Goal: Contribute content

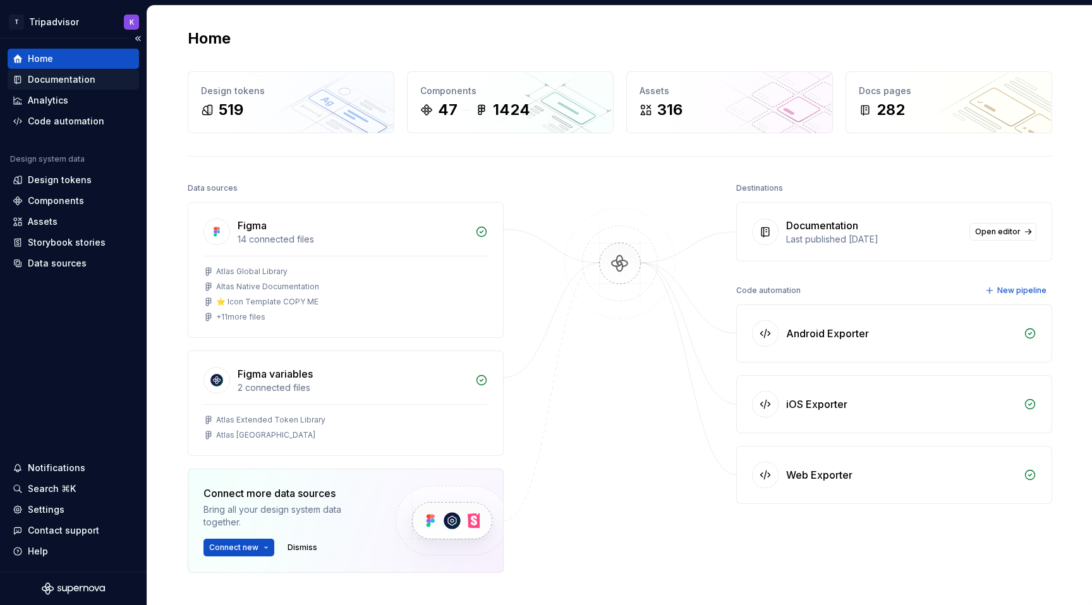
click at [87, 79] on div "Documentation" at bounding box center [62, 79] width 68 height 13
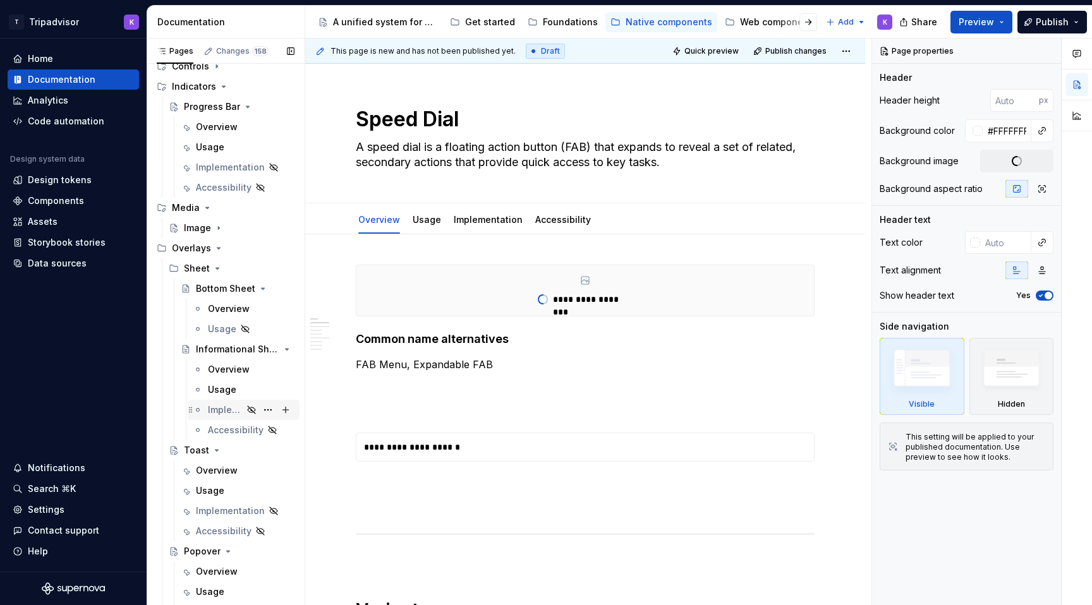
scroll to position [757, 0]
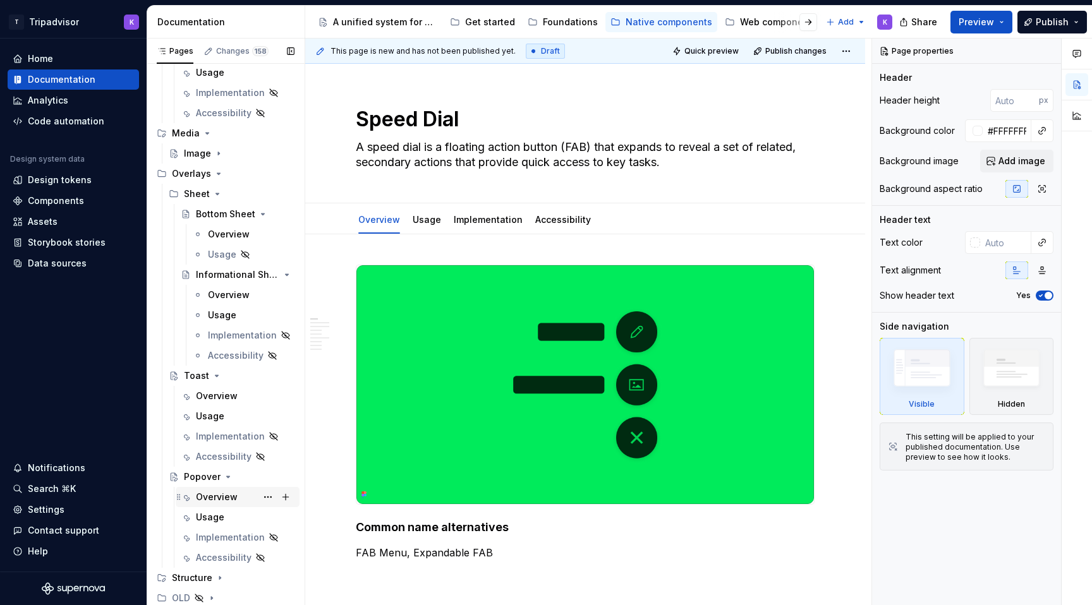
click at [212, 493] on div "Overview" at bounding box center [217, 497] width 42 height 13
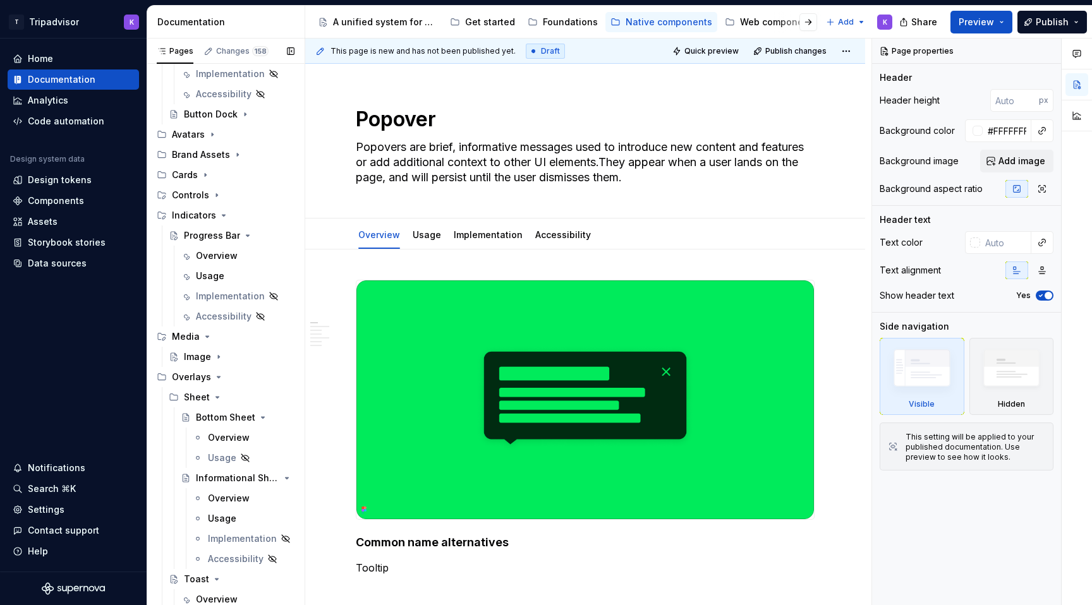
scroll to position [545, 0]
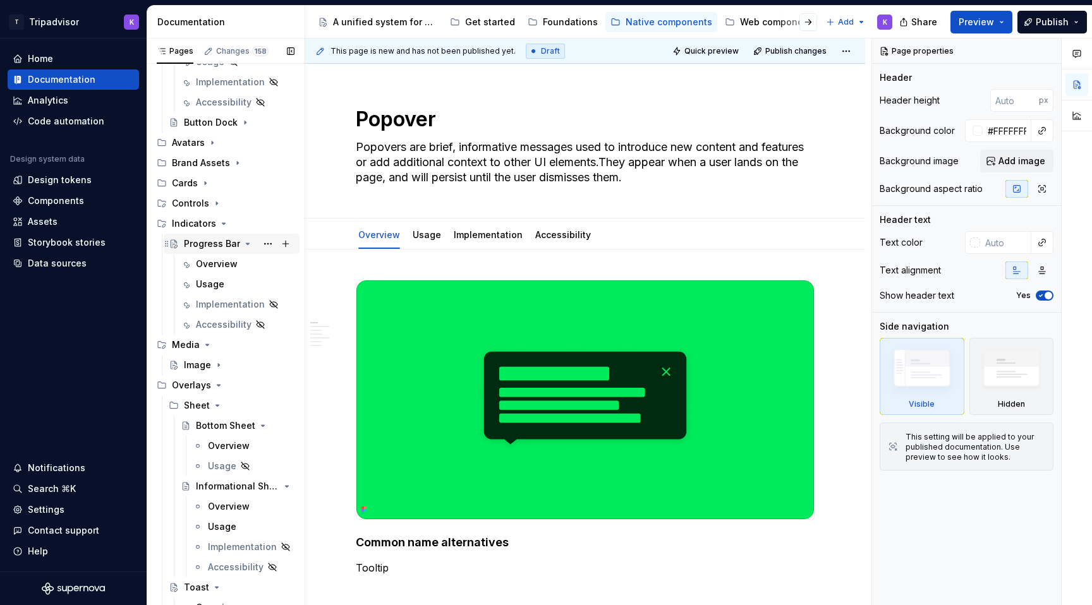
click at [201, 240] on div "Progress Bar" at bounding box center [212, 244] width 56 height 13
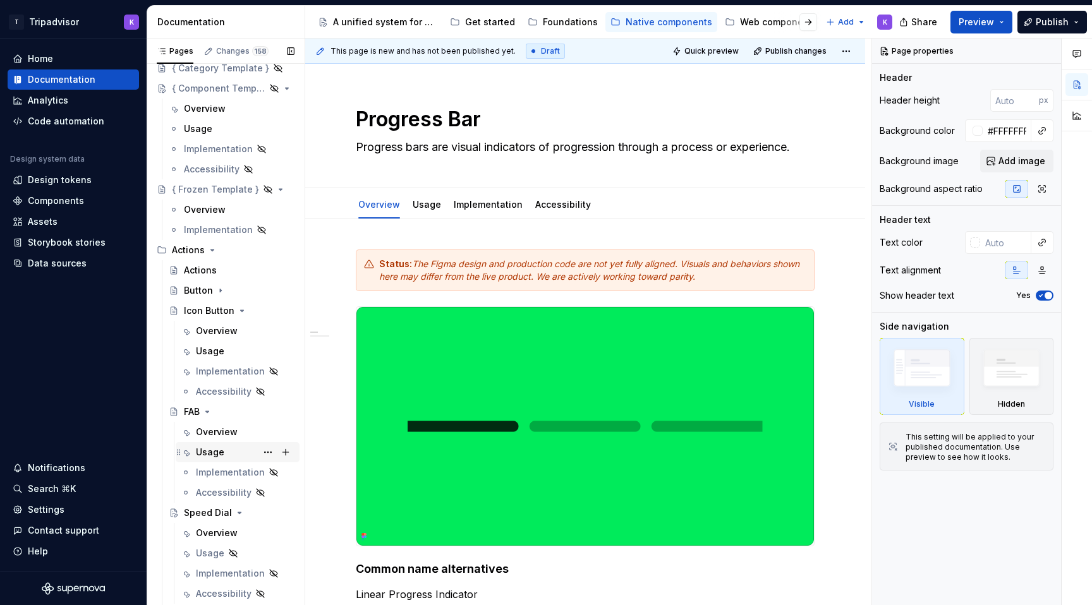
scroll to position [85, 0]
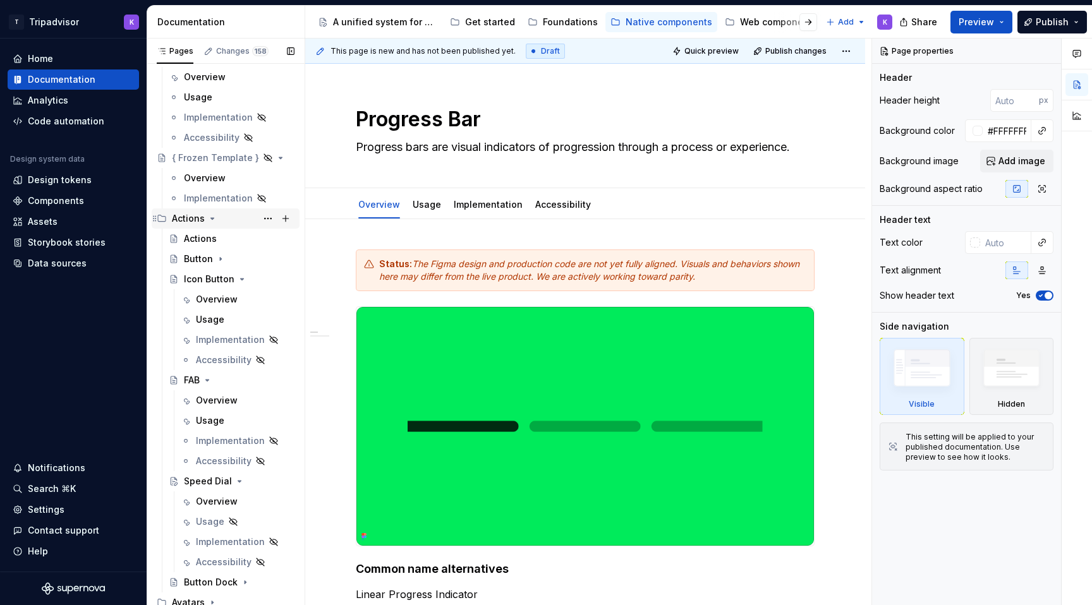
click at [207, 221] on icon "Page tree" at bounding box center [212, 219] width 10 height 10
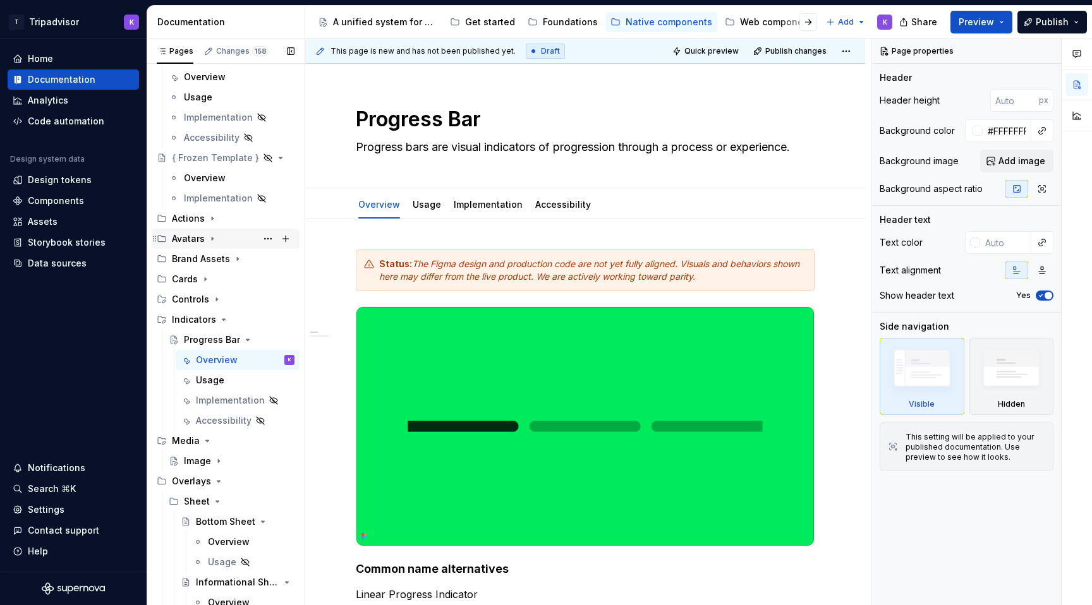
click at [208, 243] on icon "Page tree" at bounding box center [212, 239] width 10 height 10
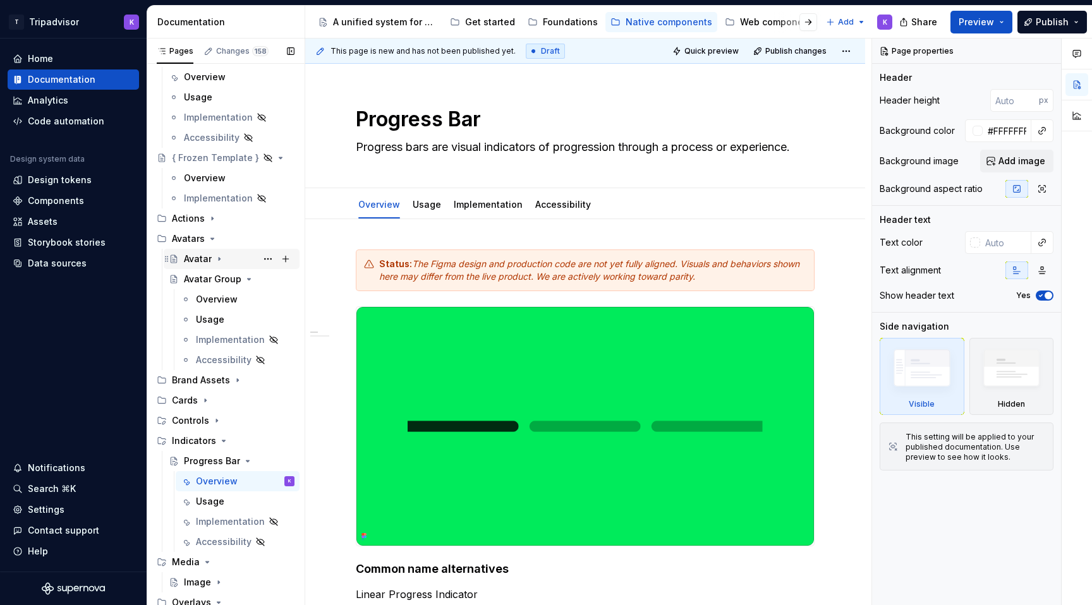
click at [219, 259] on icon "Page tree" at bounding box center [219, 259] width 1 height 3
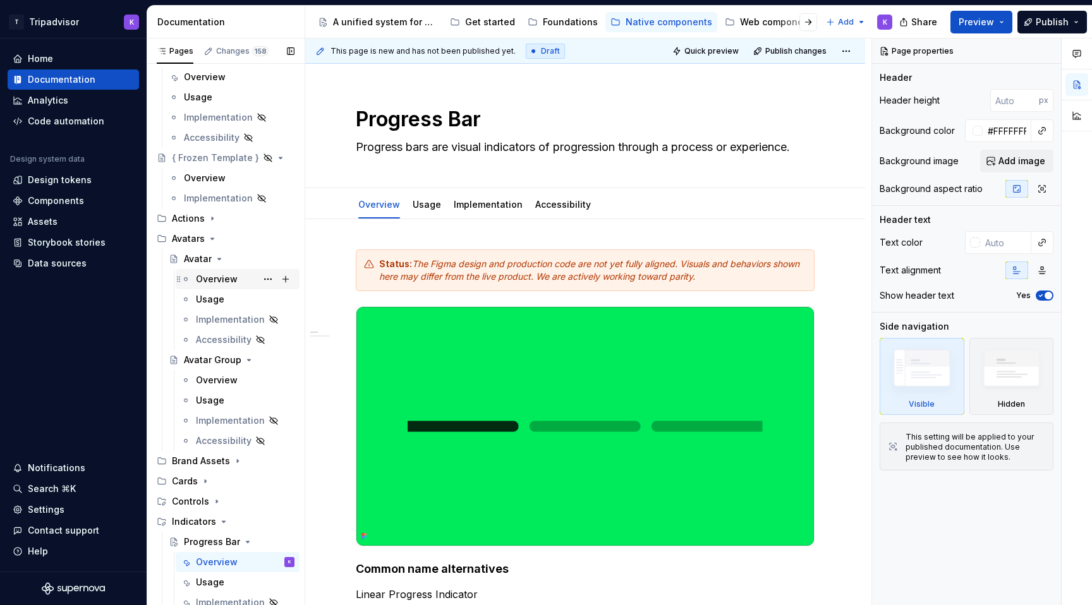
click at [217, 279] on div "Overview" at bounding box center [217, 279] width 42 height 13
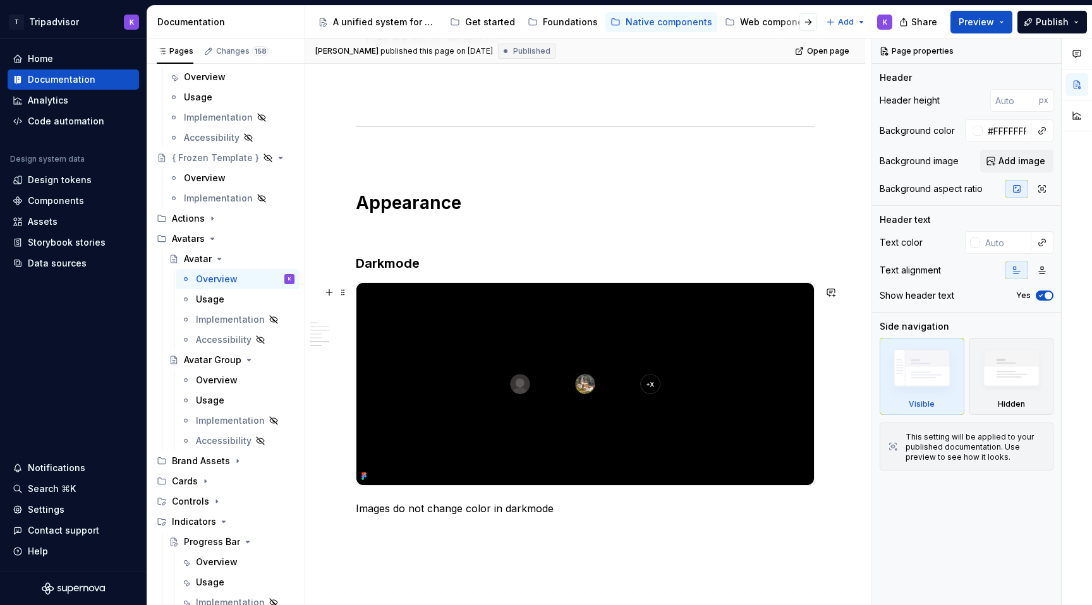
scroll to position [1731, 0]
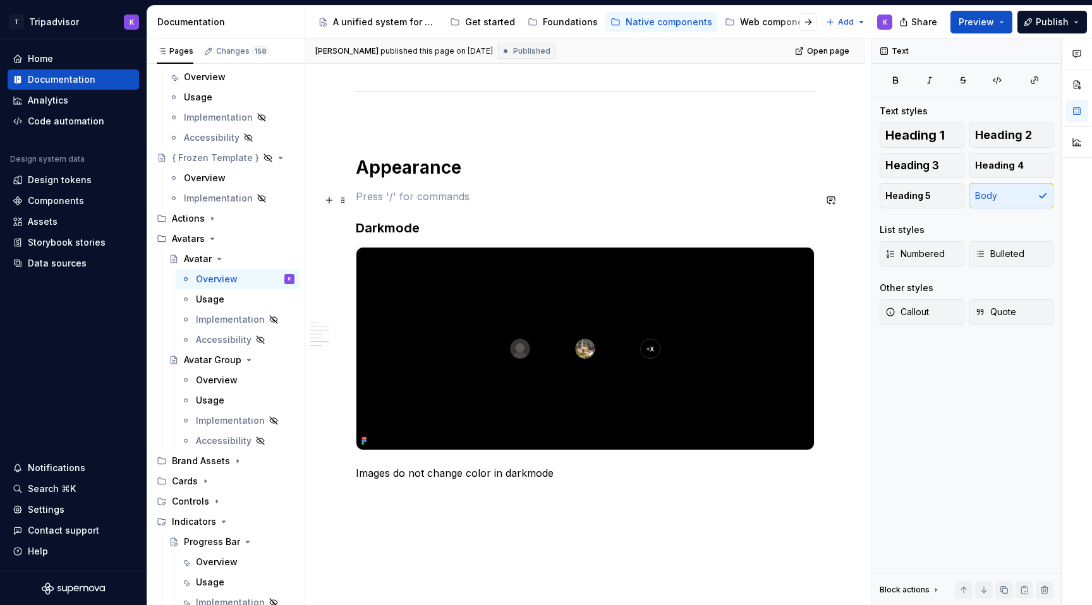
type textarea "*"
click at [430, 201] on p at bounding box center [585, 196] width 459 height 15
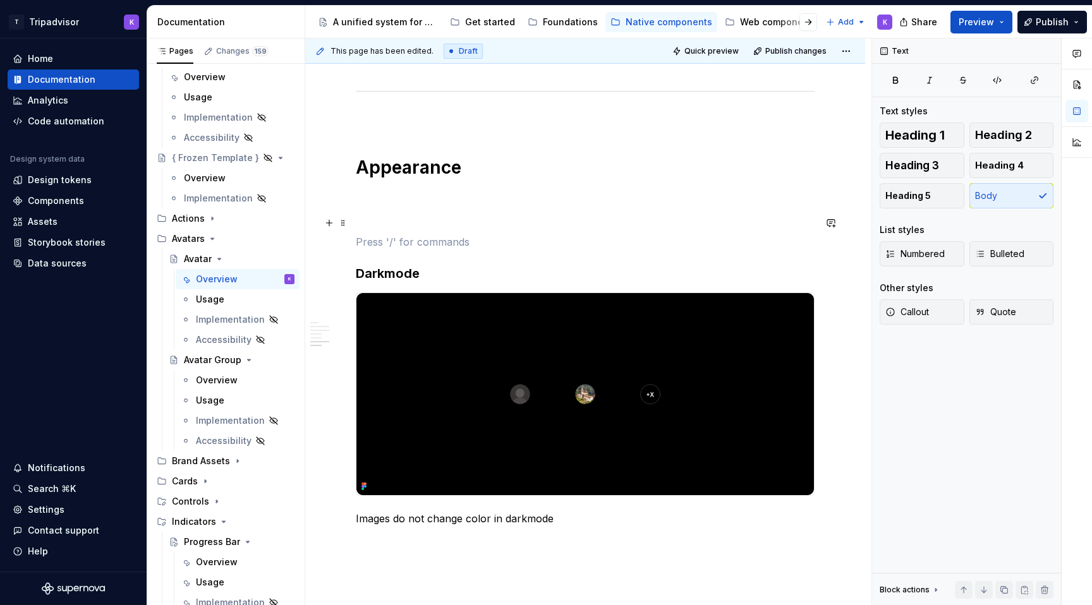
click at [404, 217] on p at bounding box center [585, 219] width 459 height 15
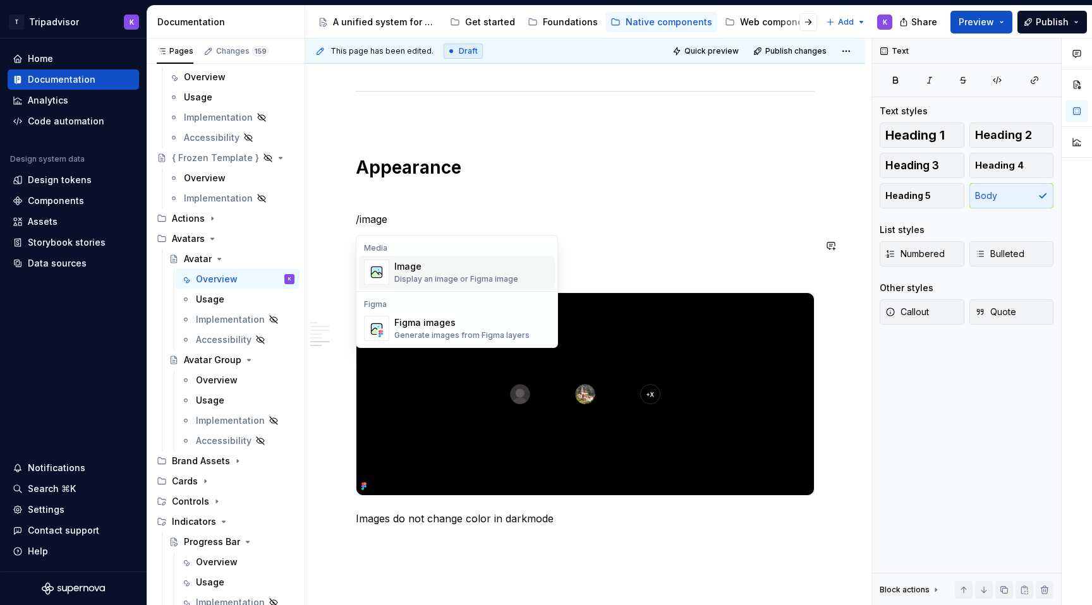
click at [425, 270] on div "Image" at bounding box center [456, 266] width 124 height 13
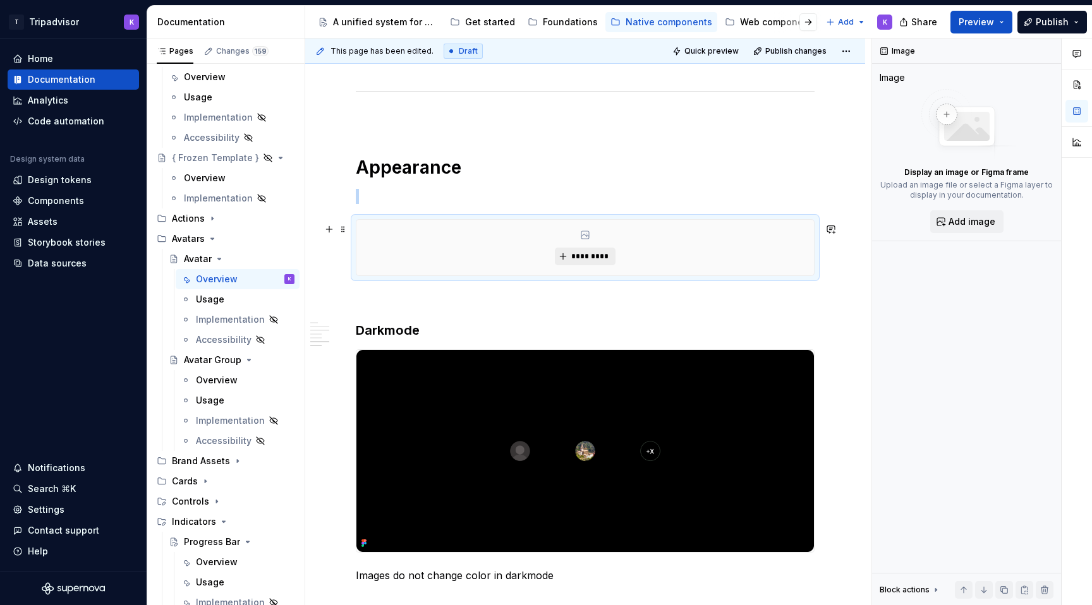
click at [593, 262] on span "*********" at bounding box center [590, 256] width 39 height 10
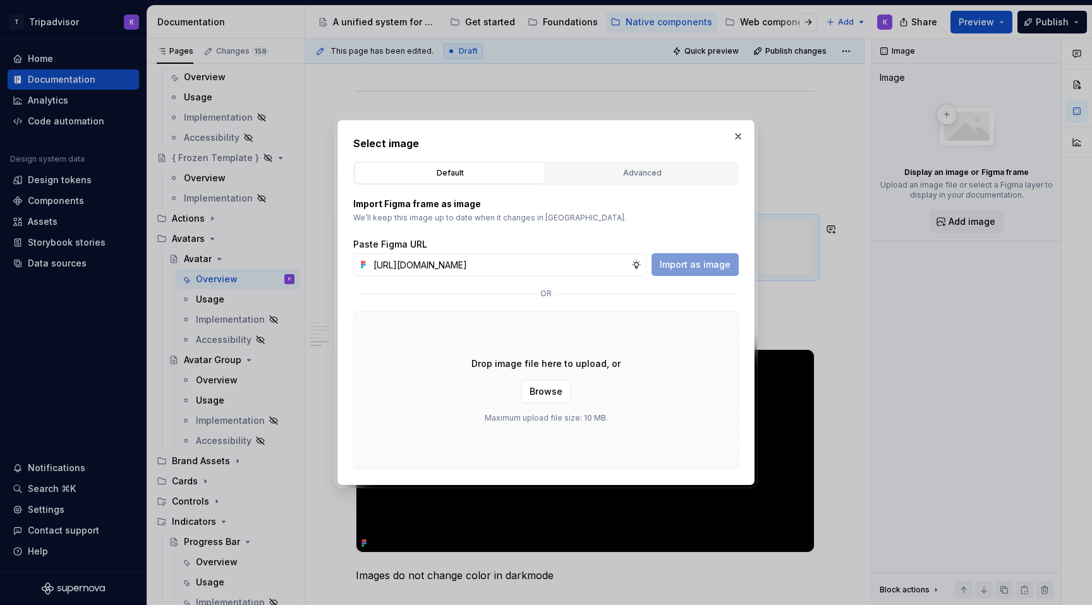
scroll to position [0, 330]
type input "[URL][DOMAIN_NAME]"
click at [710, 268] on span "Import as image" at bounding box center [695, 264] width 71 height 13
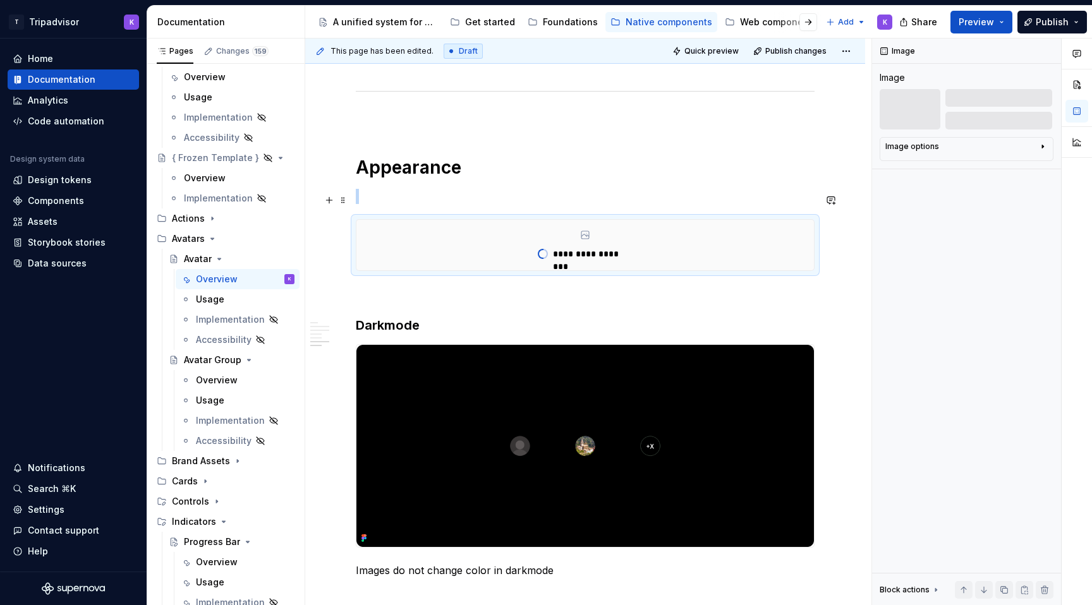
click at [413, 204] on p at bounding box center [585, 196] width 459 height 15
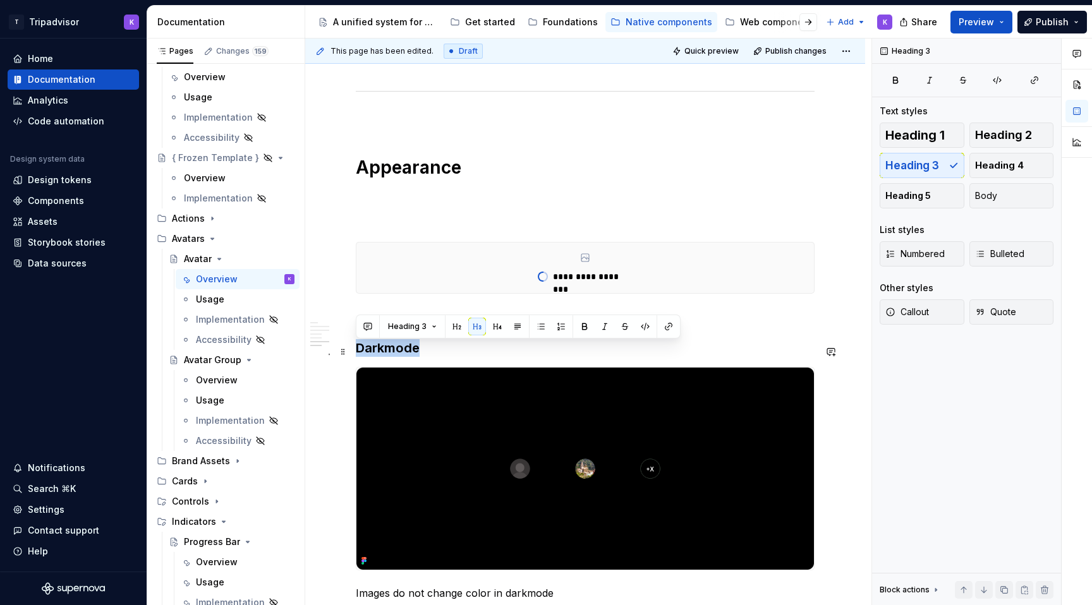
drag, startPoint x: 419, startPoint y: 347, endPoint x: 358, endPoint y: 347, distance: 61.3
click at [358, 347] on h3 "Darkmode" at bounding box center [585, 348] width 459 height 18
copy h3 "Darkmode"
click at [390, 227] on p at bounding box center [585, 219] width 459 height 15
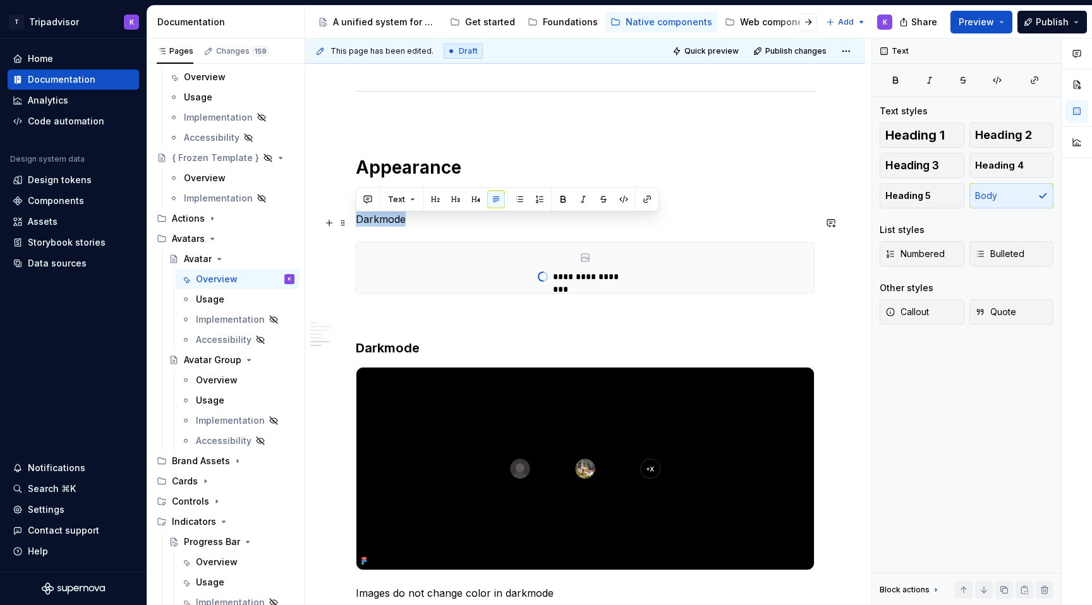
drag, startPoint x: 408, startPoint y: 221, endPoint x: 356, endPoint y: 221, distance: 51.8
click at [356, 221] on p "Darkmode" at bounding box center [585, 219] width 459 height 15
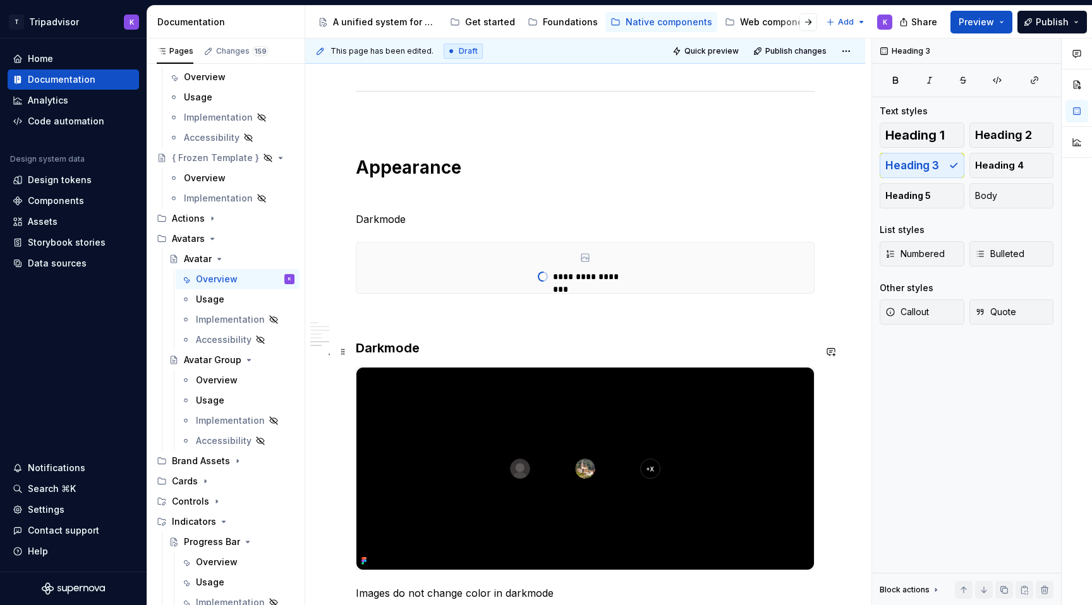
click at [399, 353] on h3 "Darkmode" at bounding box center [585, 348] width 459 height 18
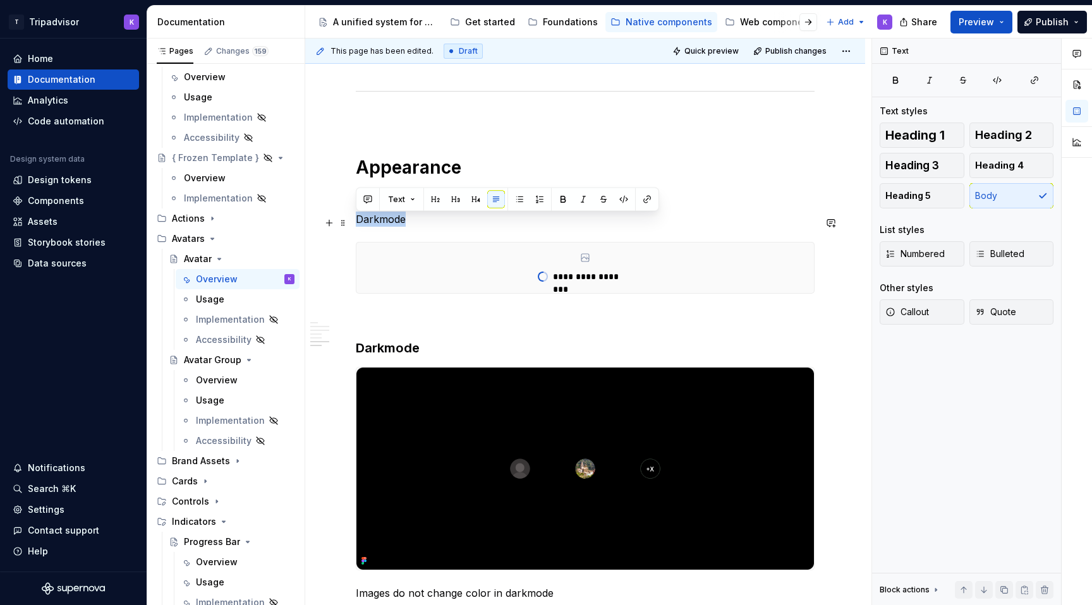
drag, startPoint x: 408, startPoint y: 226, endPoint x: 357, endPoint y: 226, distance: 50.5
click at [357, 226] on p "Darkmode" at bounding box center [585, 219] width 459 height 15
click at [938, 155] on button "Heading 3" at bounding box center [921, 165] width 85 height 25
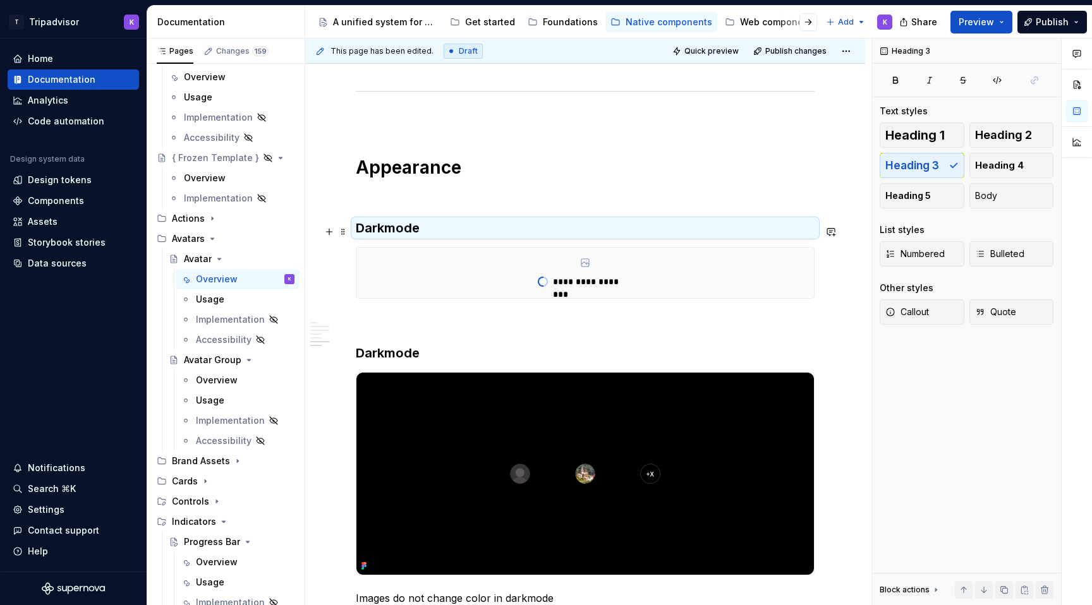
click at [420, 236] on h3 "Darkmode" at bounding box center [585, 228] width 459 height 18
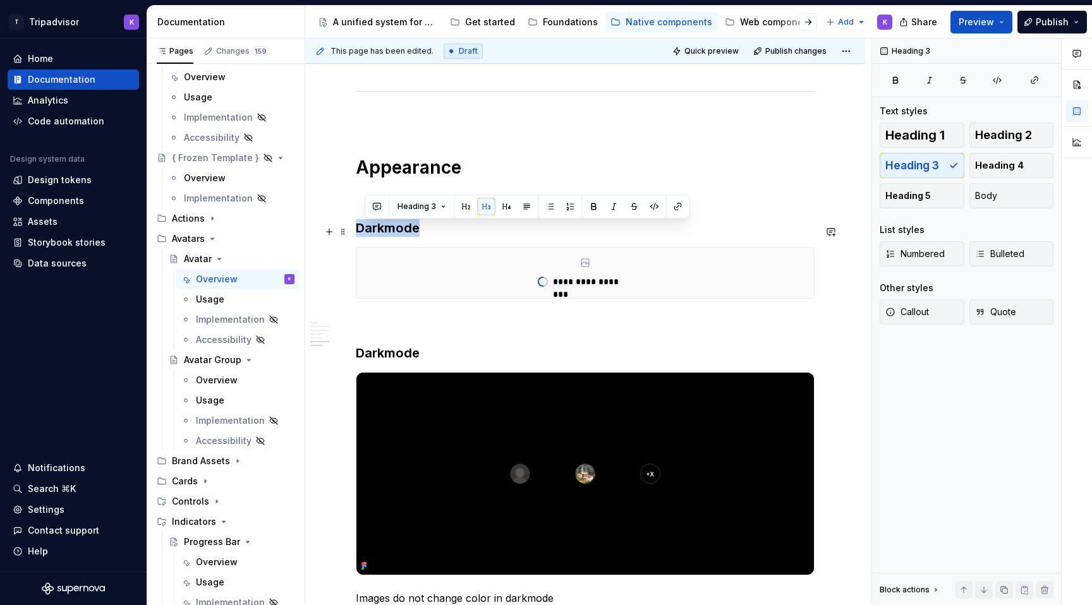
drag, startPoint x: 421, startPoint y: 231, endPoint x: 354, endPoint y: 231, distance: 66.3
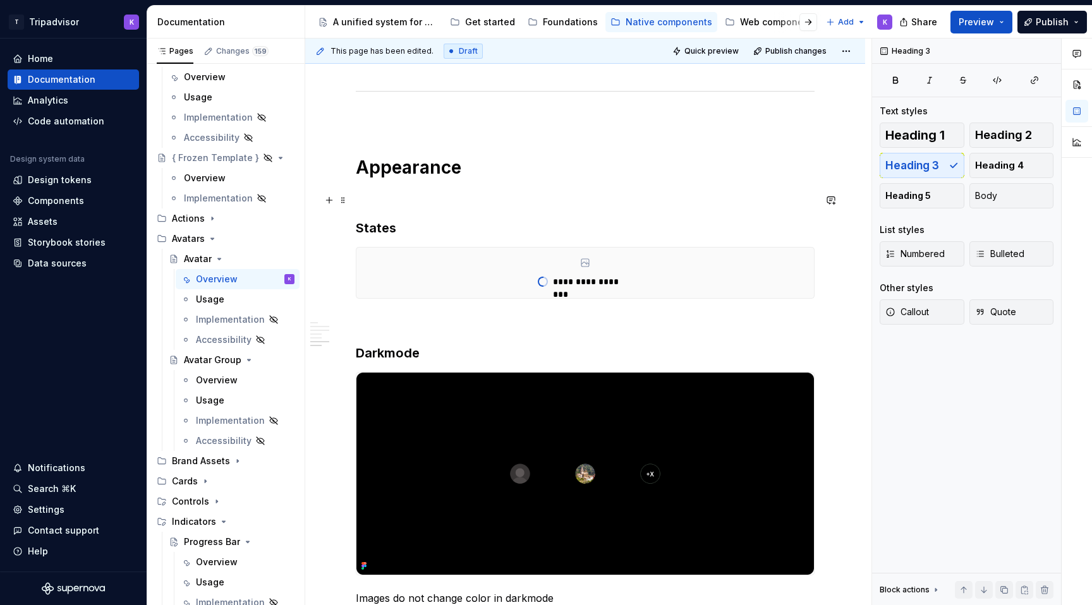
click at [377, 203] on p at bounding box center [585, 196] width 459 height 15
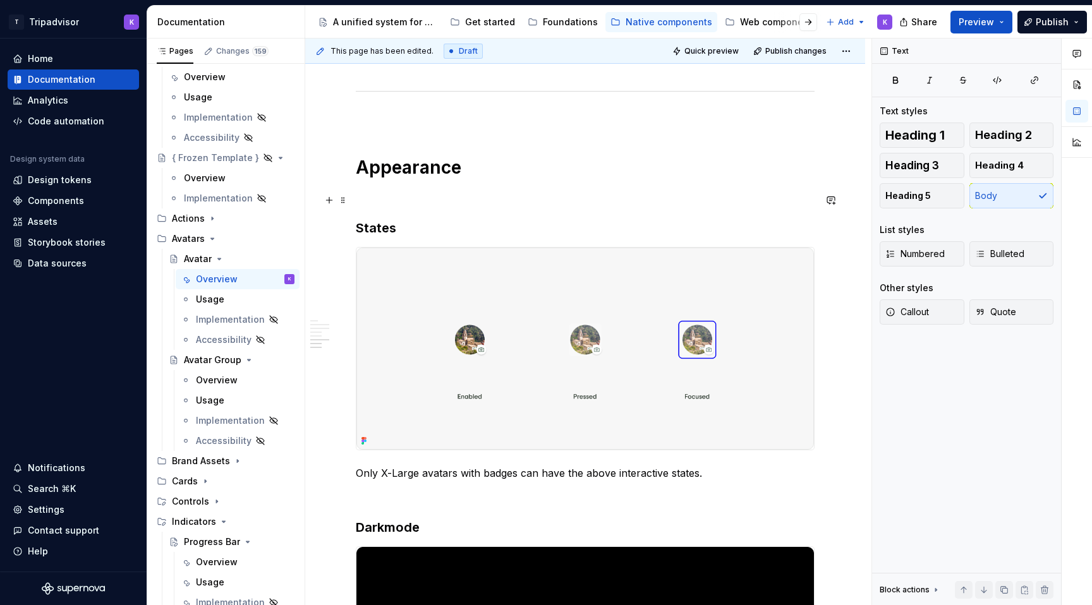
click at [558, 197] on p at bounding box center [585, 196] width 459 height 15
click at [359, 174] on h1 "Appearance" at bounding box center [585, 167] width 459 height 23
click at [396, 204] on p at bounding box center [585, 196] width 459 height 15
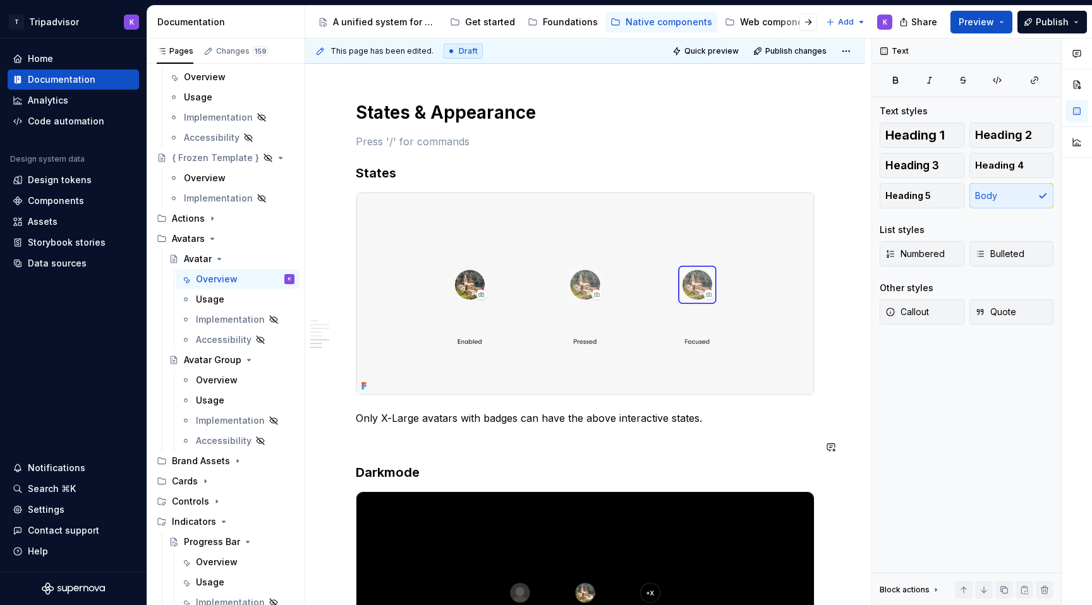
scroll to position [1789, 0]
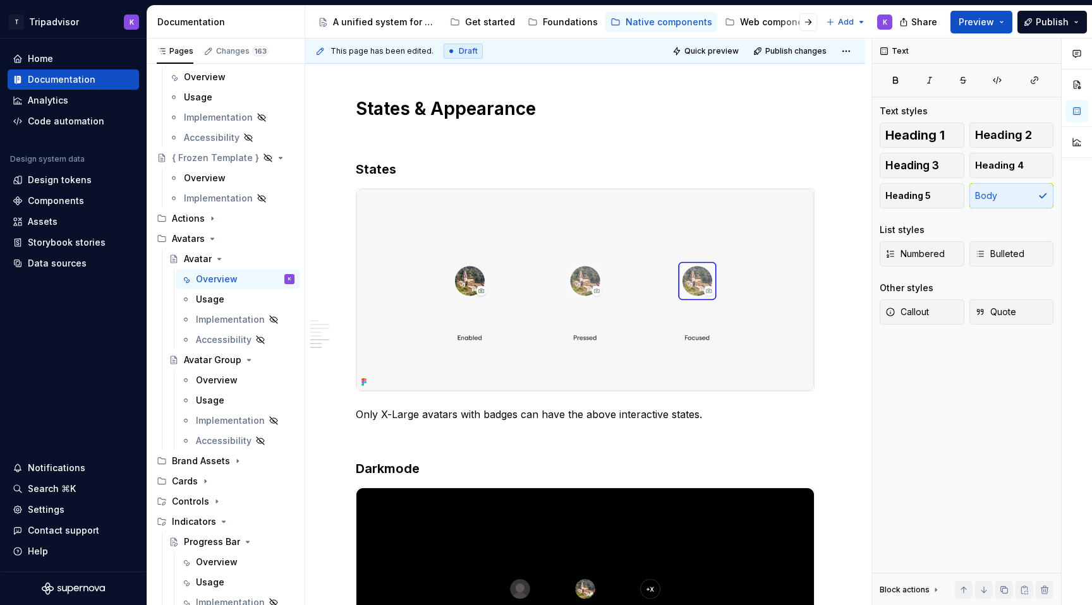
type textarea "*"
